Goal: Task Accomplishment & Management: Manage account settings

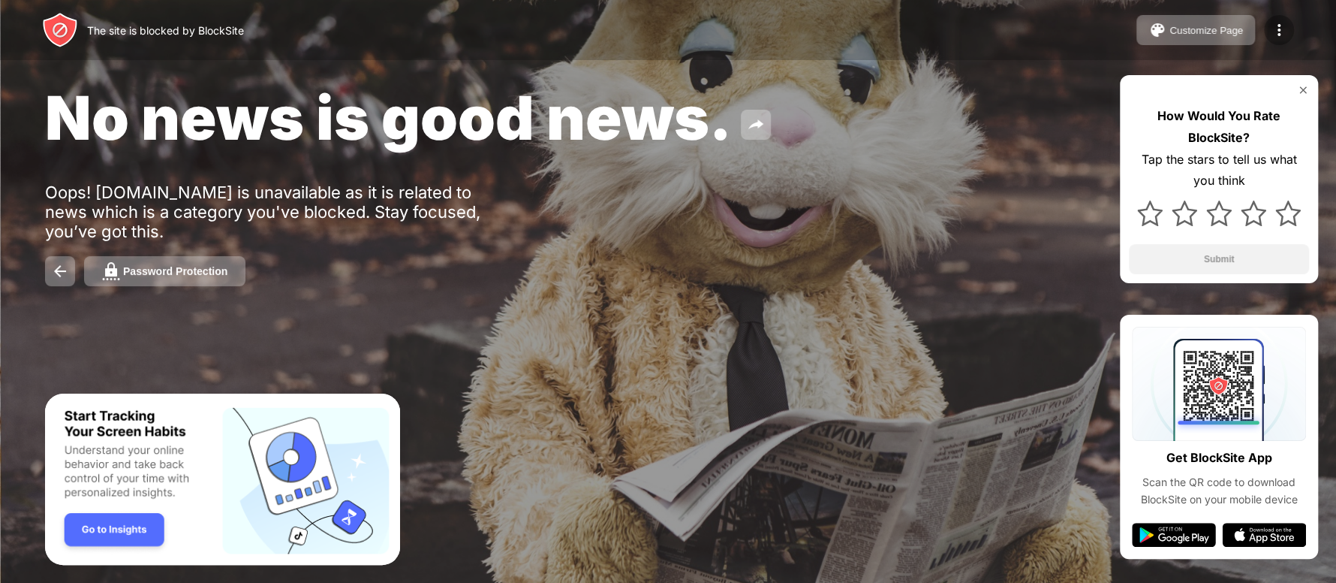
click at [1276, 31] on img at bounding box center [1279, 30] width 18 height 18
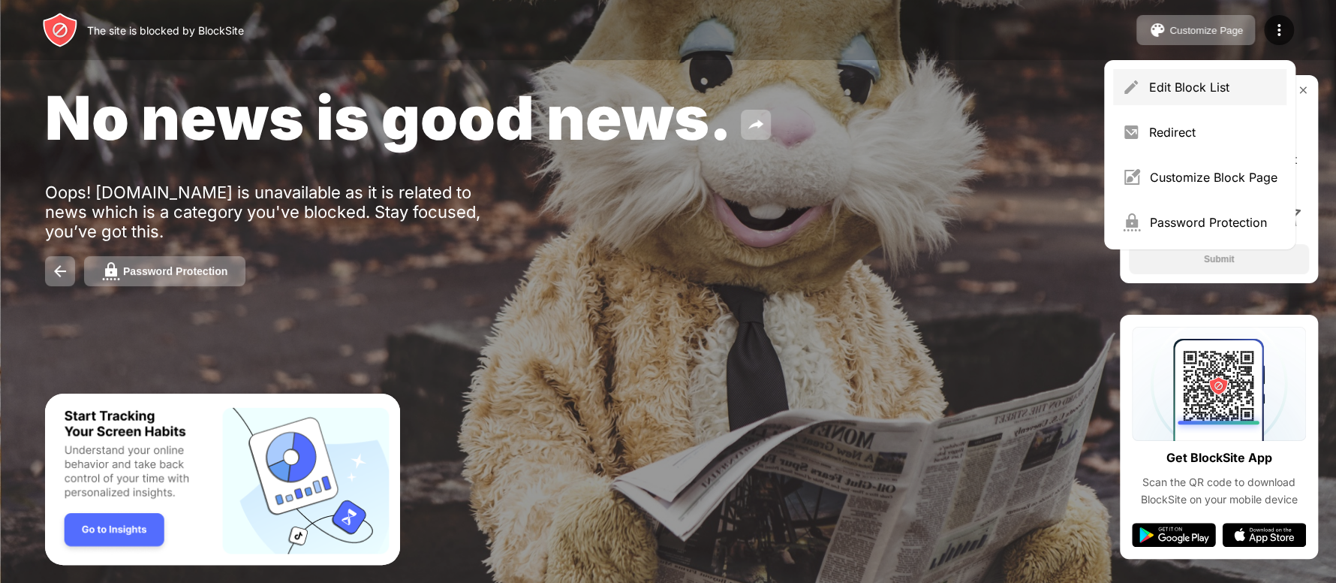
click at [1187, 90] on div "Edit Block List" at bounding box center [1213, 87] width 128 height 15
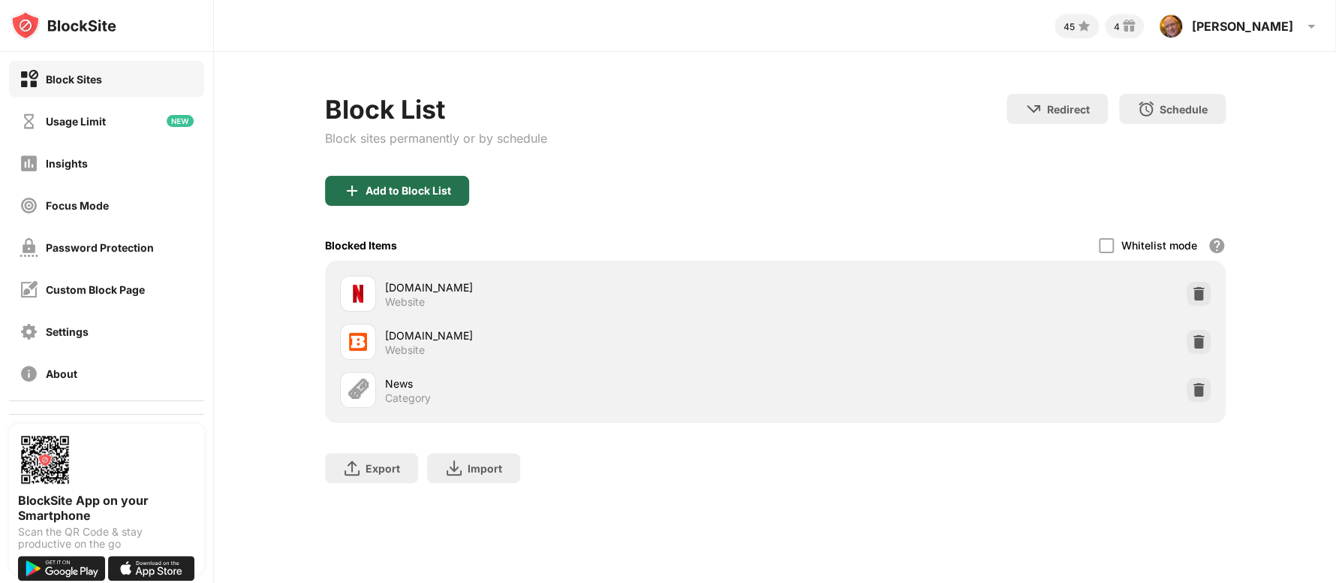
click at [409, 189] on div "Add to Block List" at bounding box center [409, 191] width 86 height 12
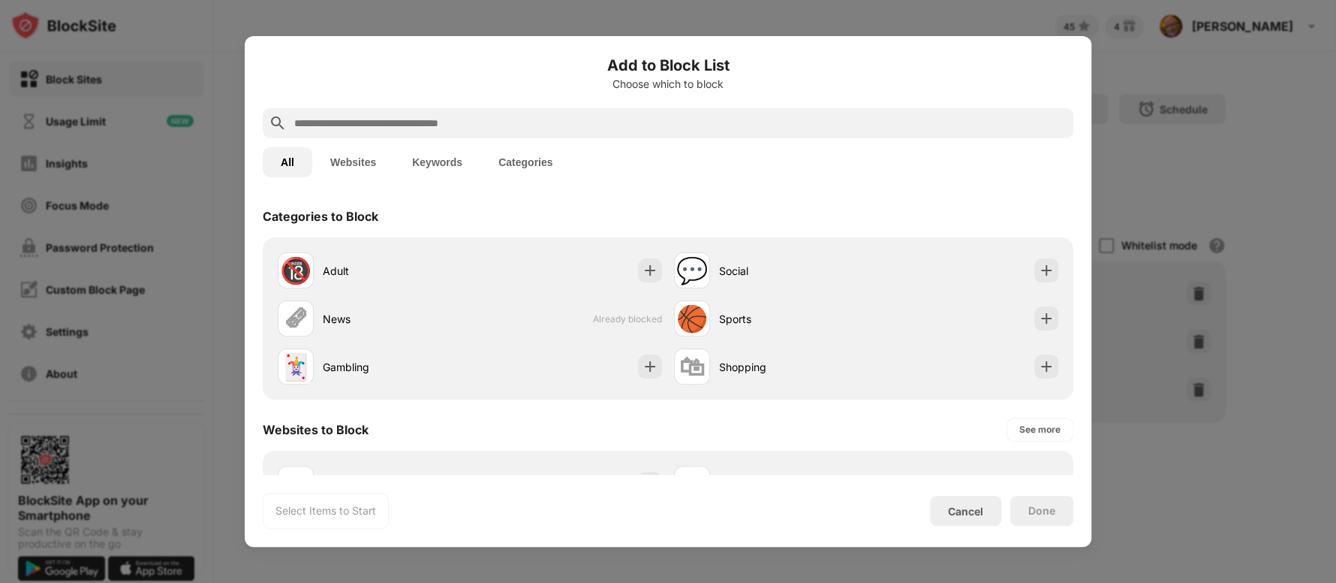
click at [361, 127] on input "text" at bounding box center [680, 123] width 775 height 18
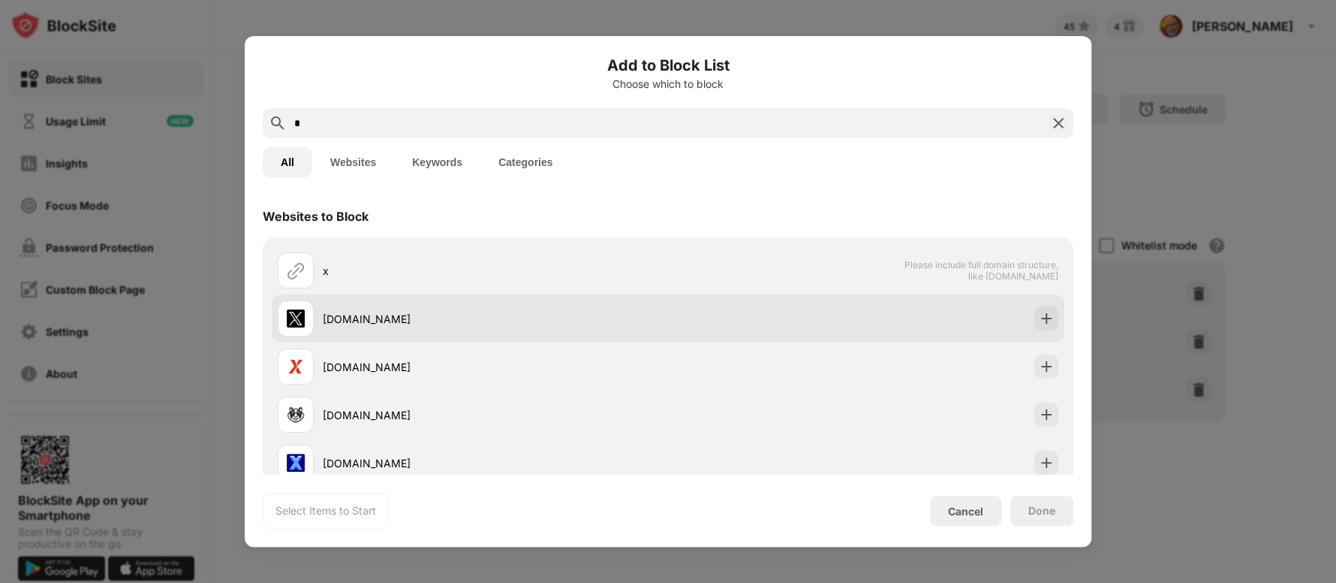
type input "*"
click at [332, 315] on div "[DOMAIN_NAME]" at bounding box center [495, 319] width 345 height 16
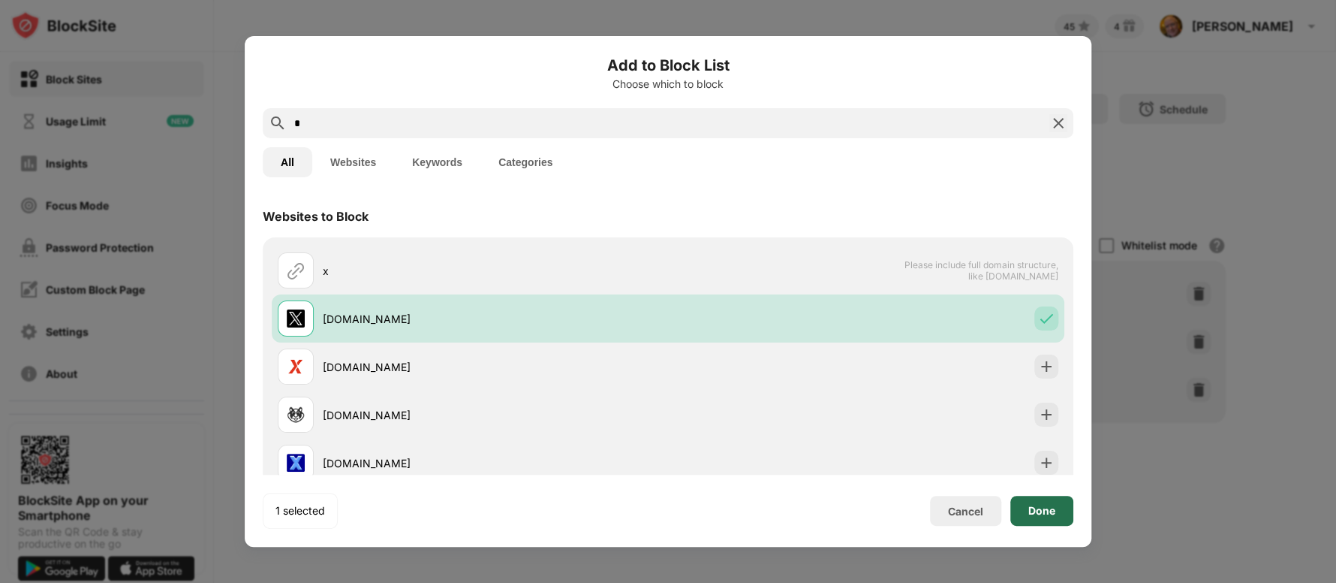
click at [1050, 500] on div "Done" at bounding box center [1042, 511] width 63 height 30
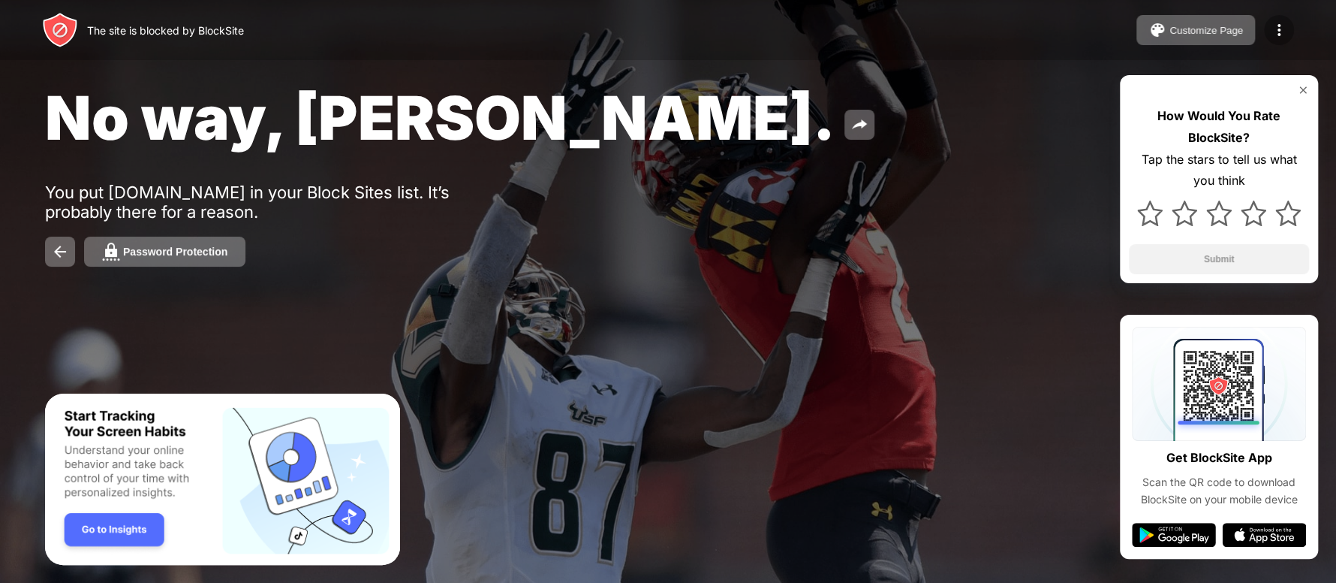
click at [1282, 26] on img at bounding box center [1279, 30] width 18 height 18
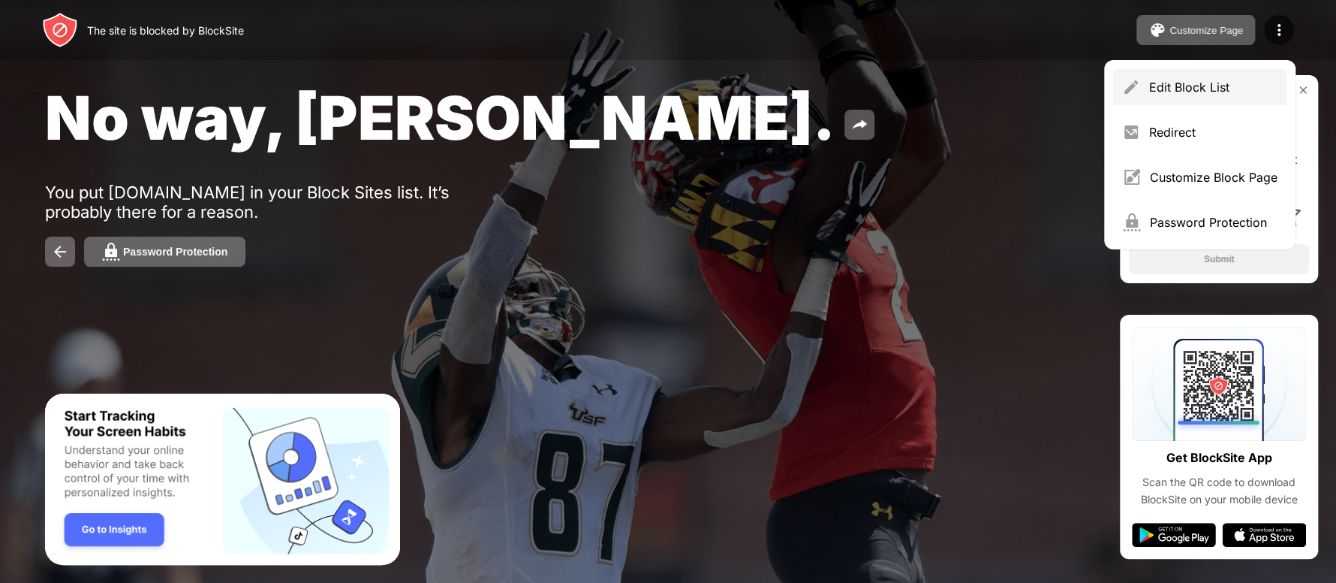
click at [1228, 83] on div "Edit Block List" at bounding box center [1213, 87] width 128 height 15
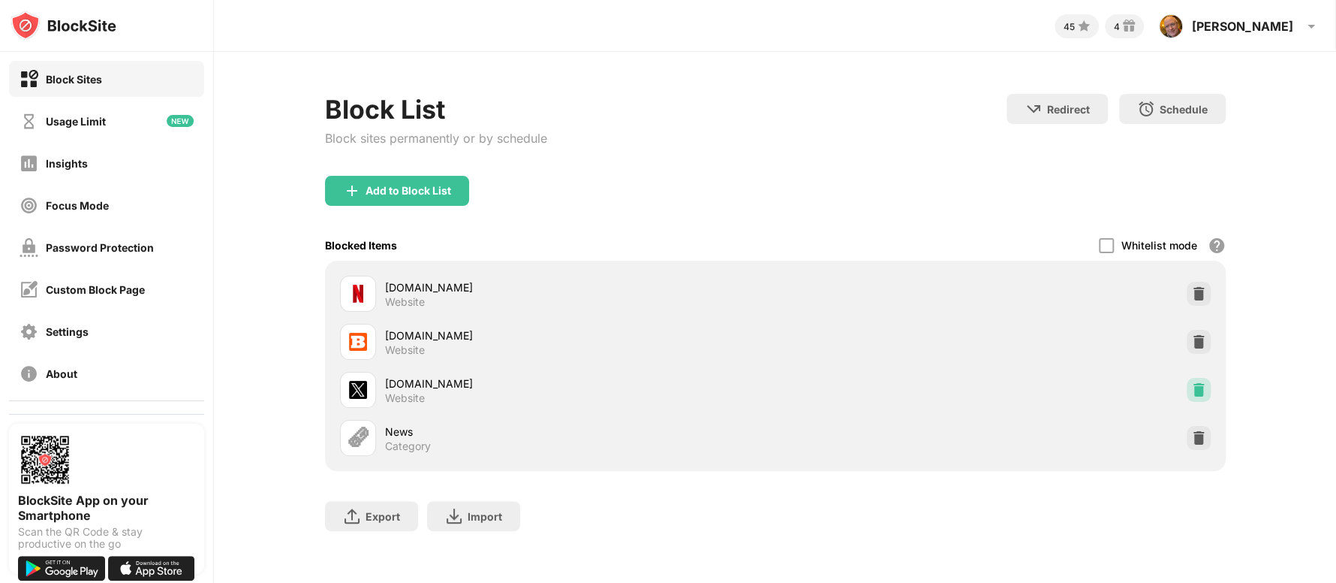
click at [1192, 393] on img at bounding box center [1199, 389] width 15 height 15
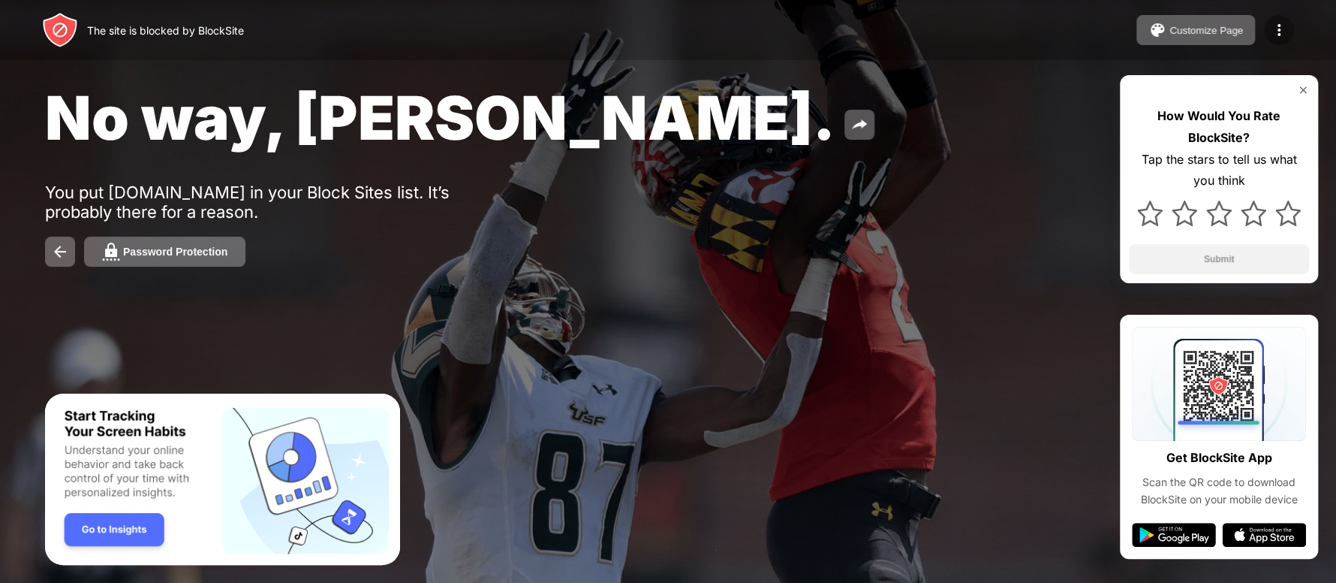
click at [1276, 23] on img at bounding box center [1279, 30] width 18 height 18
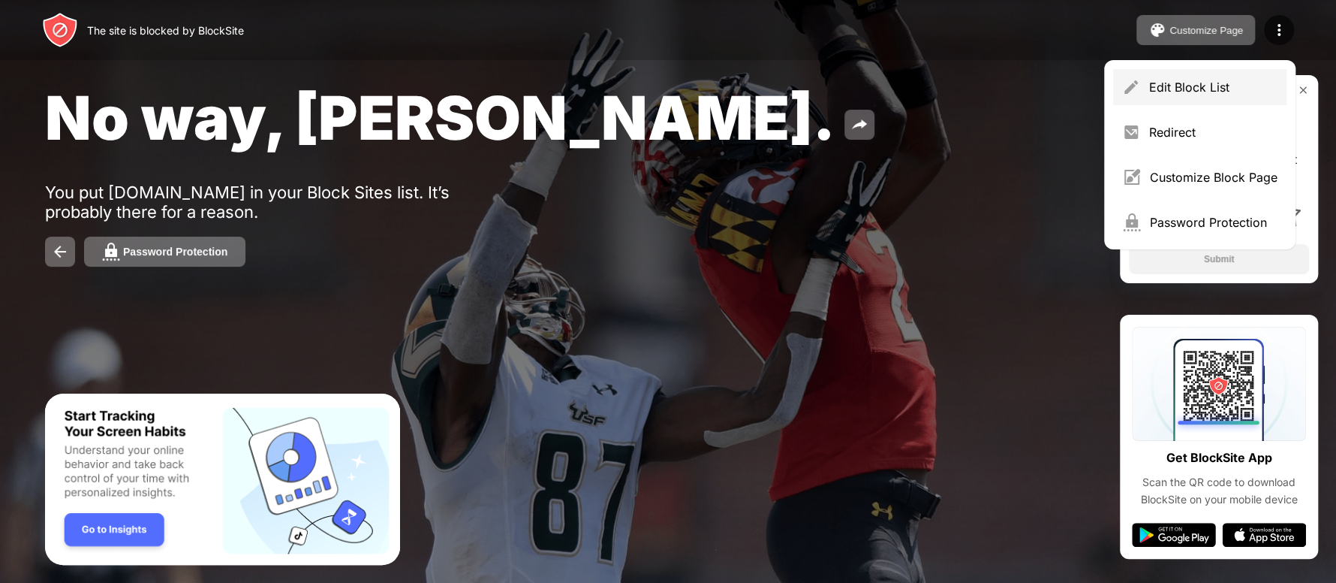
click at [1212, 95] on div "Edit Block List" at bounding box center [1199, 87] width 173 height 36
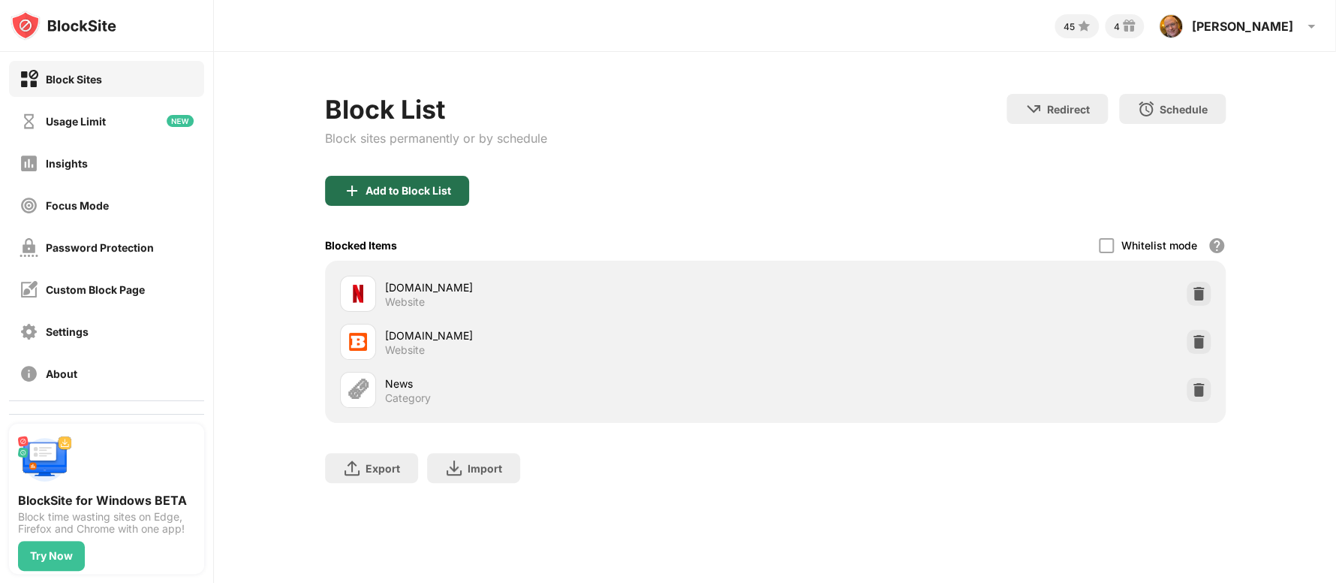
click at [372, 189] on div "Add to Block List" at bounding box center [409, 191] width 86 height 12
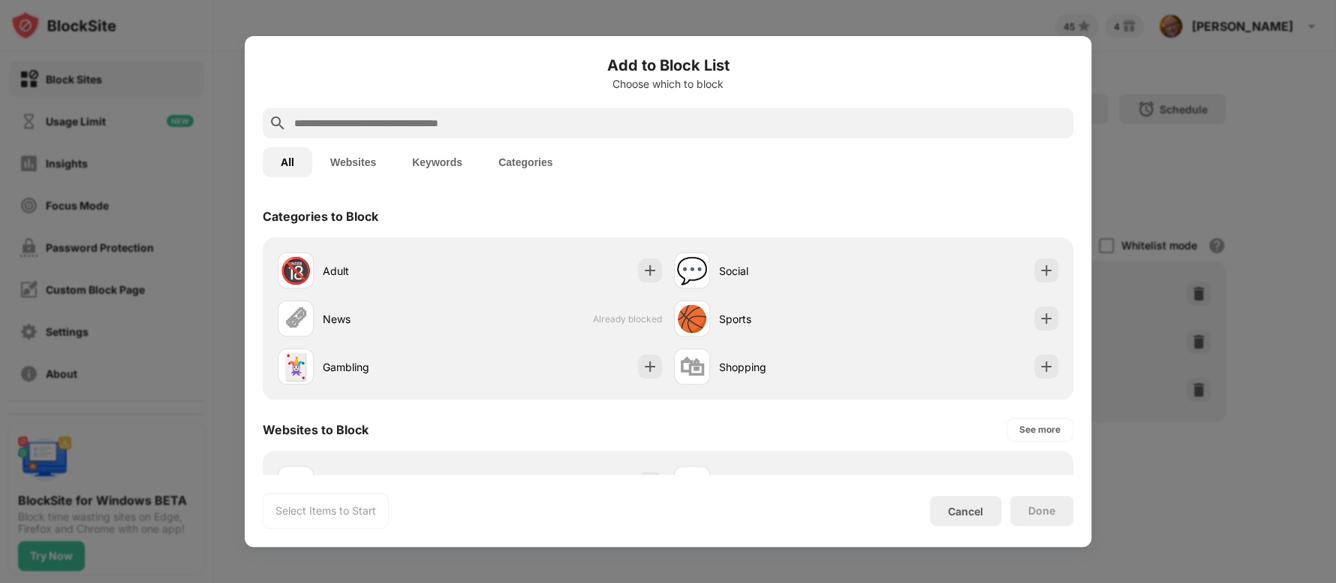
click at [390, 131] on input "text" at bounding box center [680, 123] width 775 height 18
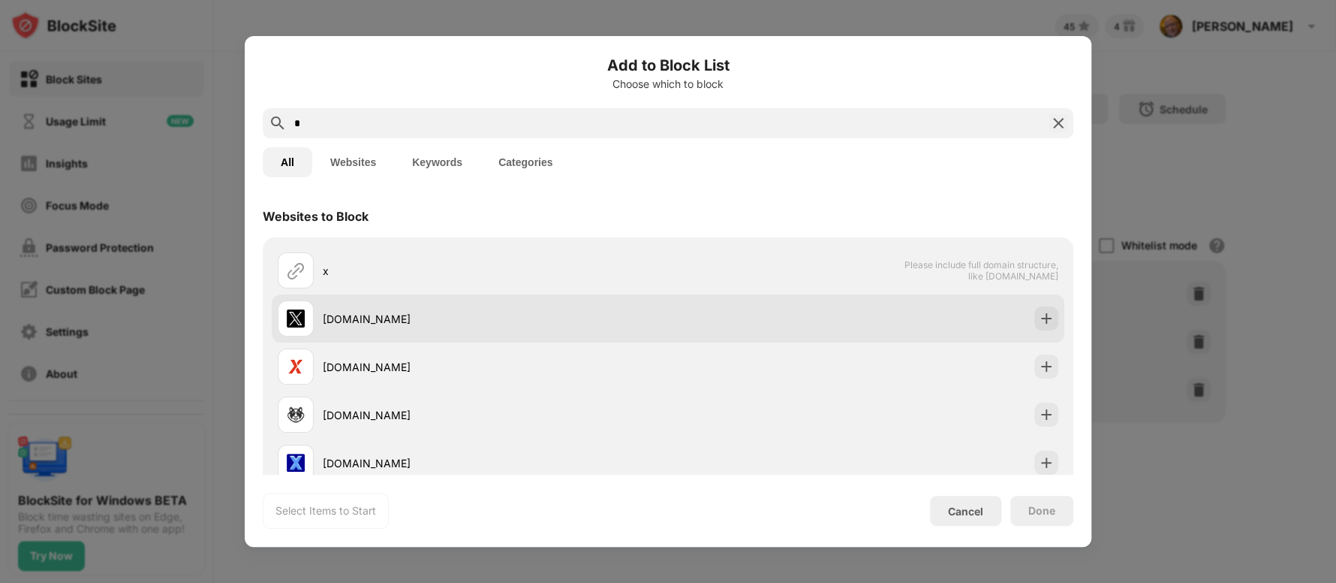
type input "*"
click at [309, 327] on div at bounding box center [296, 318] width 36 height 36
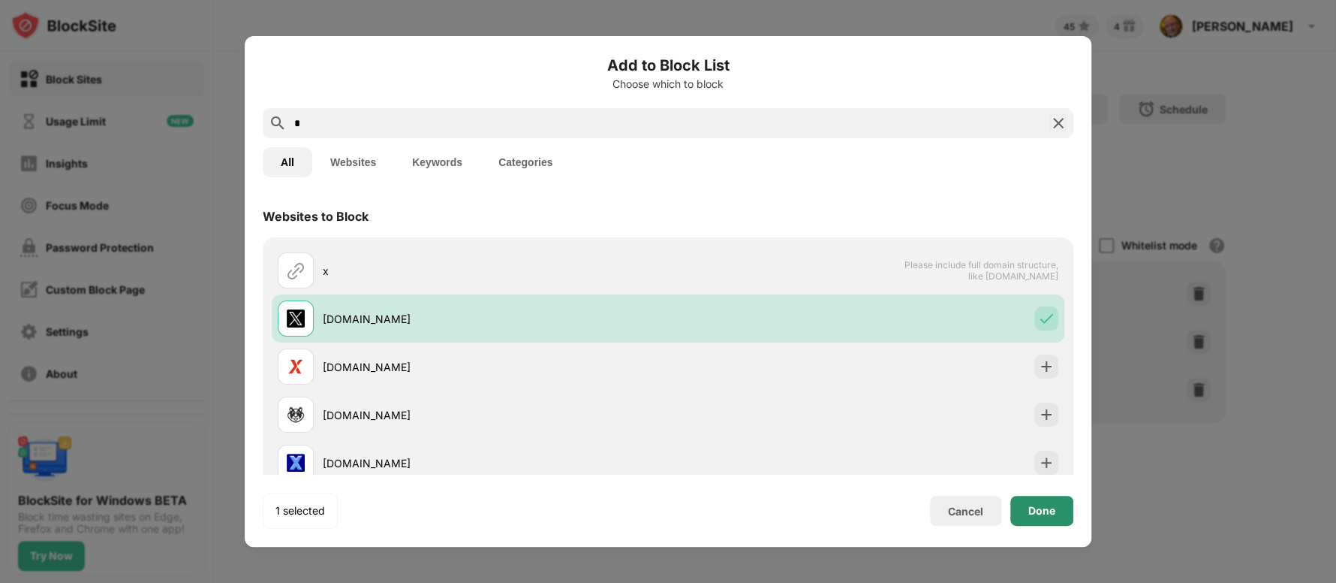
click at [1044, 516] on div "Done" at bounding box center [1042, 511] width 27 height 12
